Goal: Find specific page/section: Find specific page/section

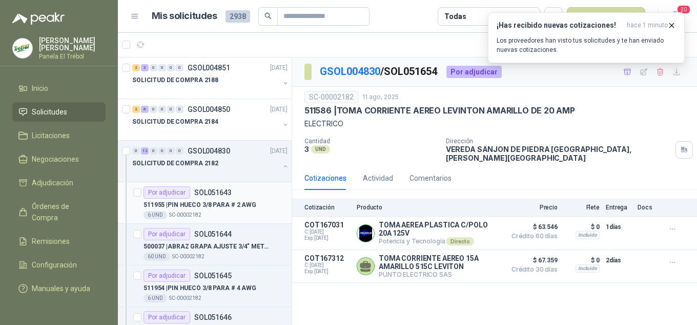
click at [231, 199] on div "511955 | PIN HUECO 3/8 PARA # 2 AWG" at bounding box center [216, 204] width 144 height 12
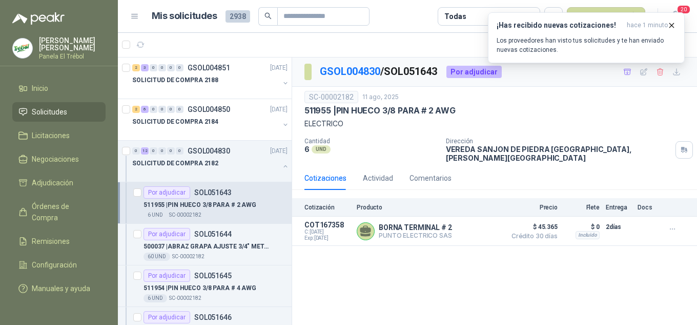
click at [236, 206] on p "511955 | PIN HUECO 3/8 PARA # 2 AWG" at bounding box center [200, 205] width 113 height 10
click at [199, 286] on p "511954 | PIN HUECO 3/8 PARA # 4 AWG" at bounding box center [200, 288] width 113 height 10
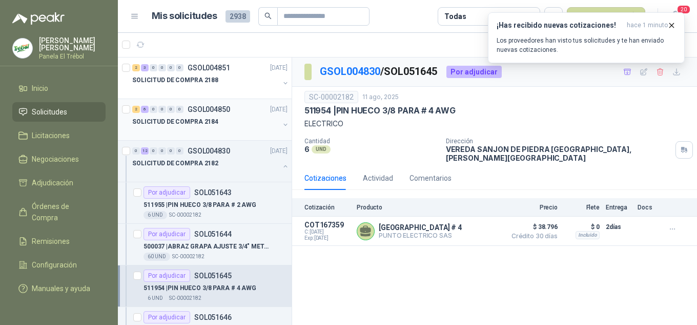
click at [282, 124] on button "button" at bounding box center [286, 125] width 8 height 8
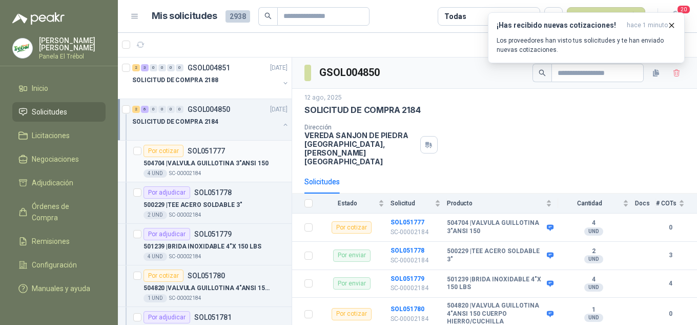
click at [236, 162] on p "504704 | VALVULA GUILLOTINA 3"ANSI 150" at bounding box center [206, 163] width 125 height 10
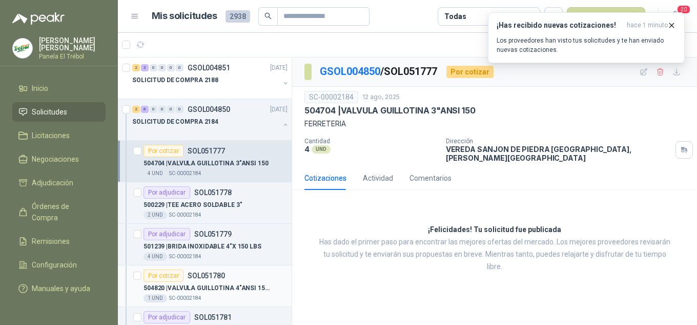
click at [218, 288] on p "504820 | VALVULA GUILLOTINA 4"ANSI 150 CUERPO HIERRO/CUCHILLA" at bounding box center [208, 288] width 128 height 10
